Goal: Task Accomplishment & Management: Use online tool/utility

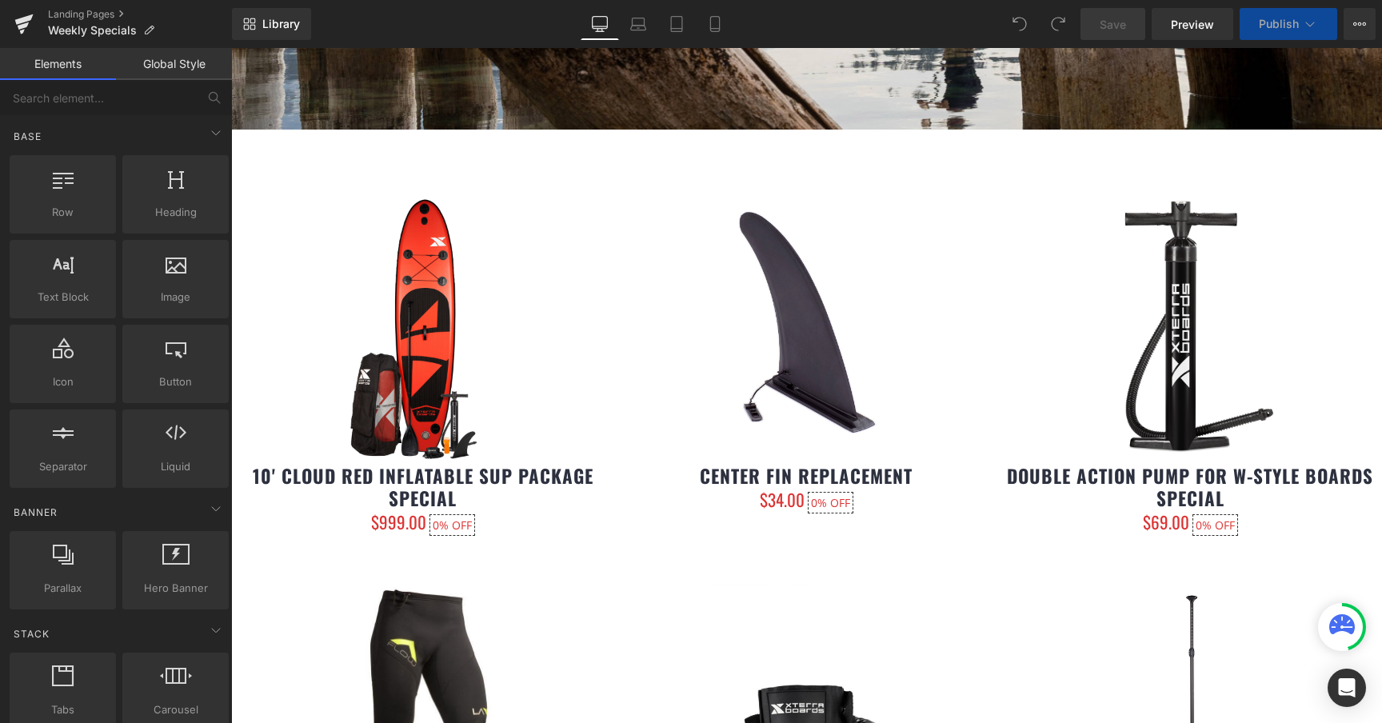
scroll to position [440, 0]
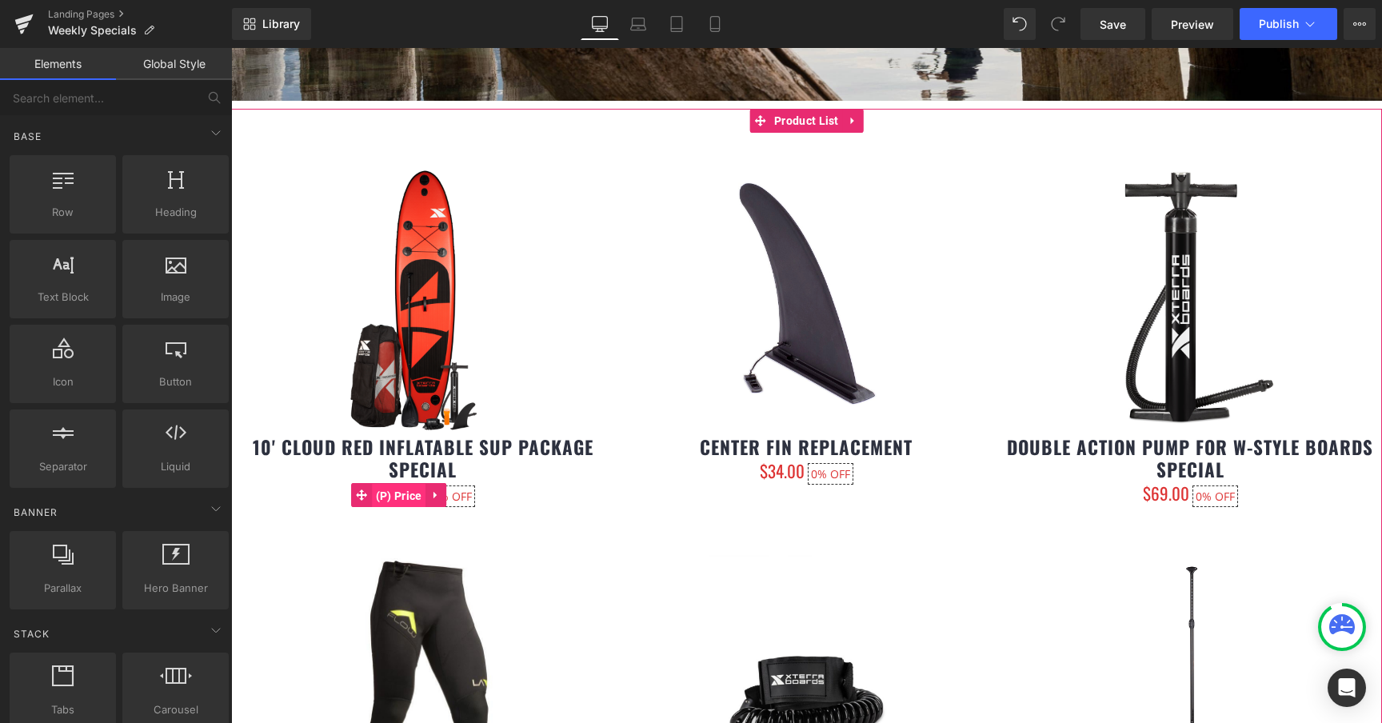
click at [414, 499] on span "(P) Price" at bounding box center [399, 496] width 54 height 24
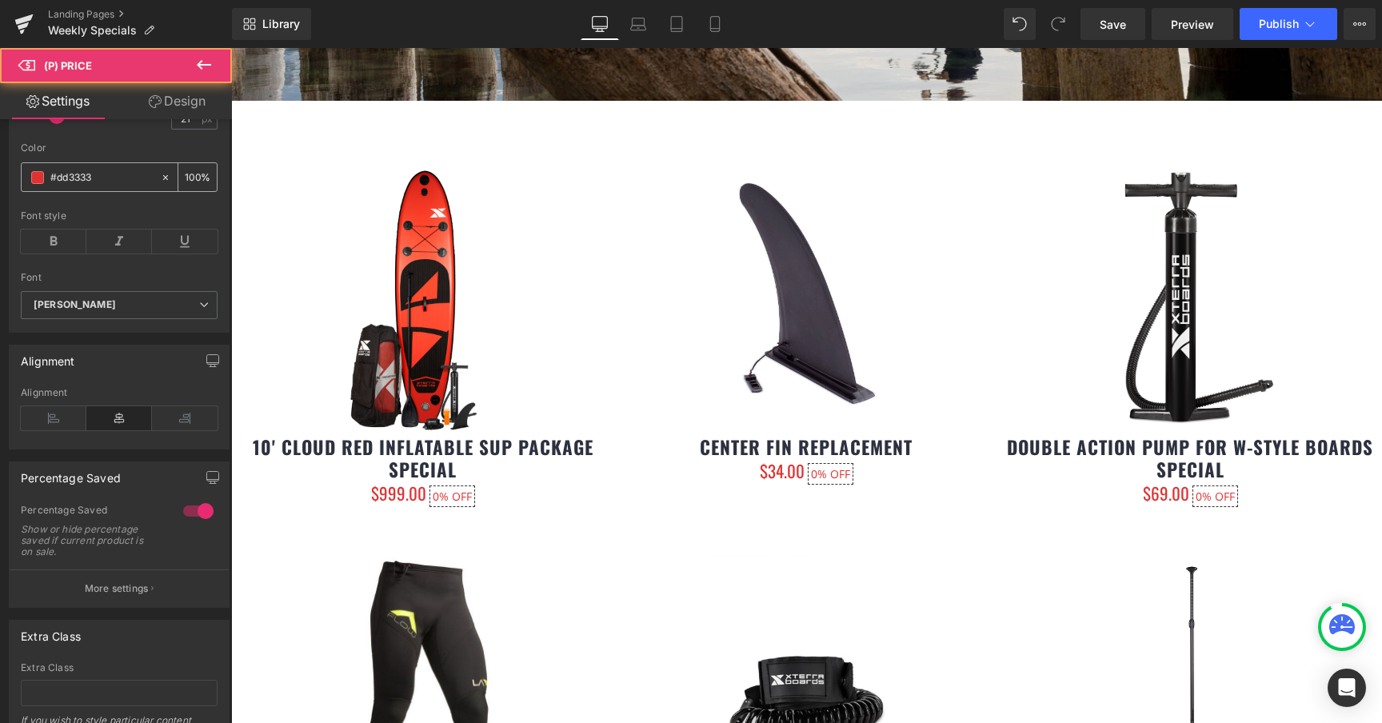
scroll to position [416, 0]
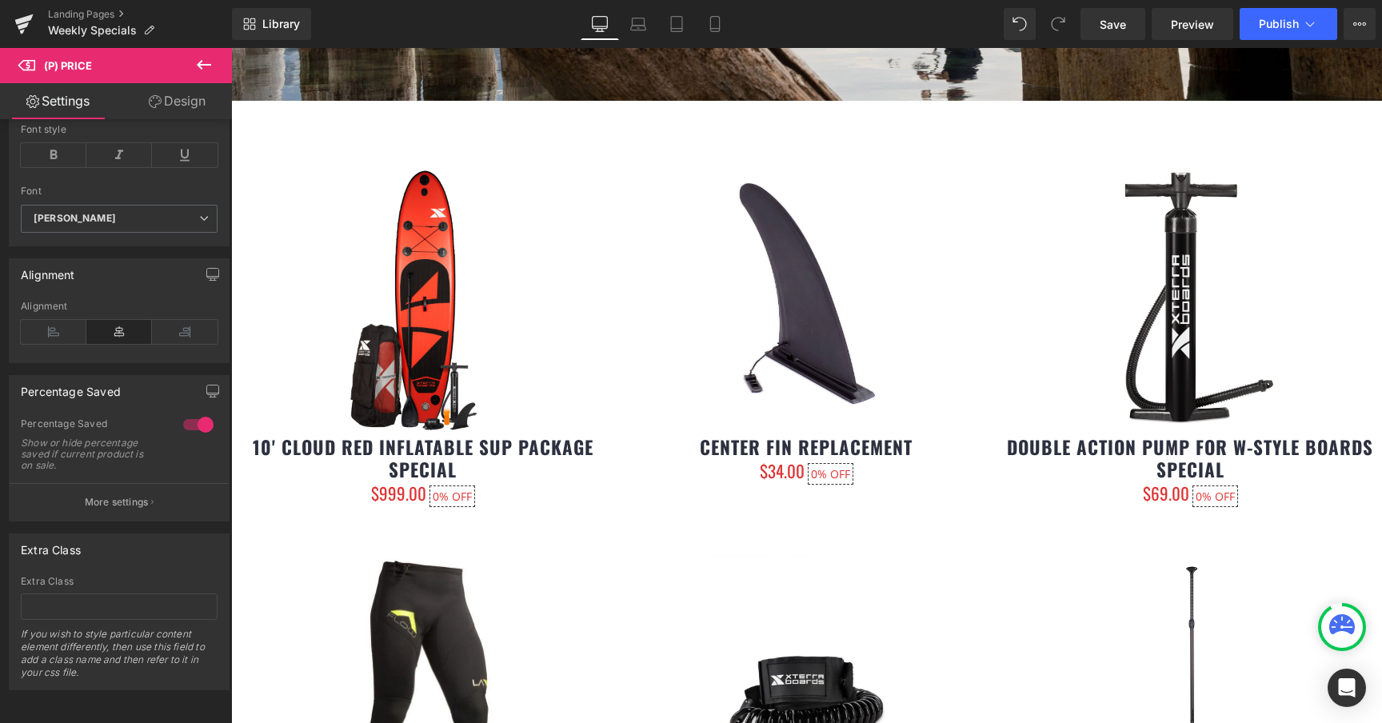
click at [194, 412] on div at bounding box center [198, 425] width 38 height 26
click at [1315, 20] on icon at bounding box center [1310, 24] width 16 height 16
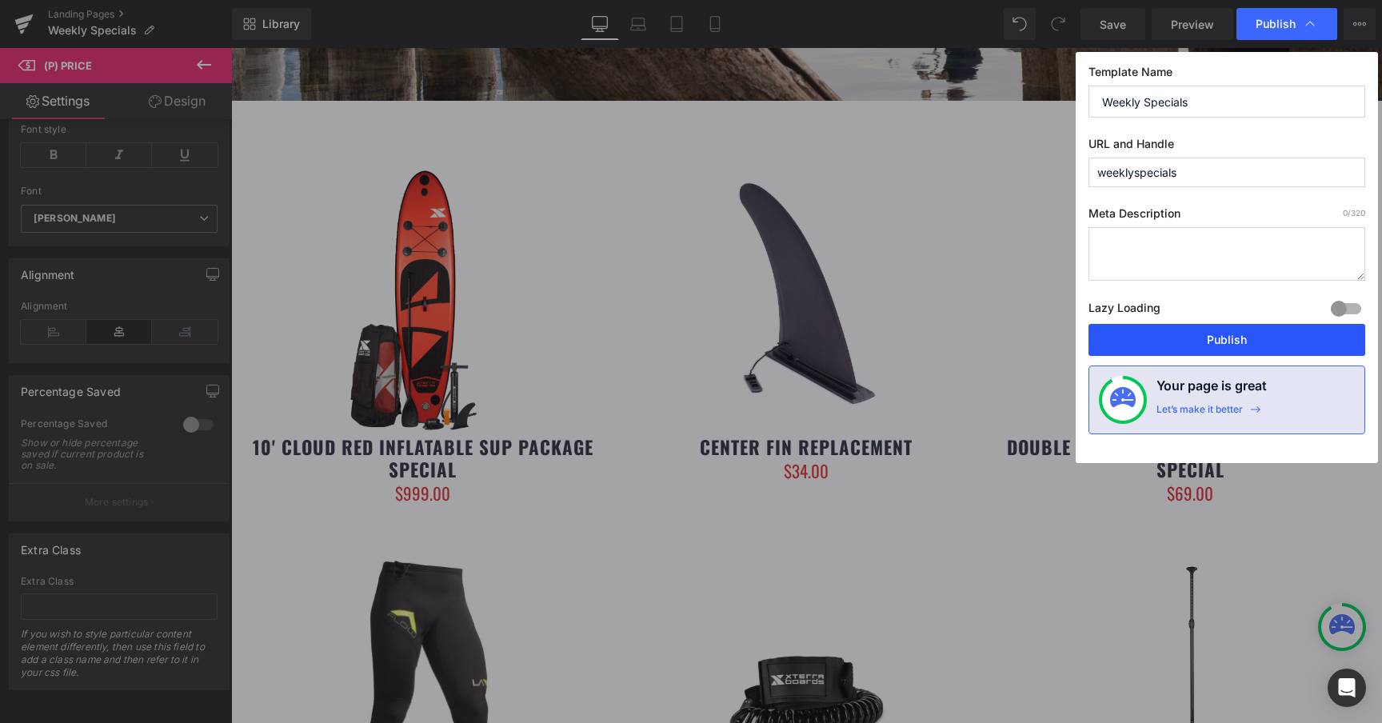
click at [0, 0] on button "Publish" at bounding box center [0, 0] width 0 height 0
